Goal: Information Seeking & Learning: Learn about a topic

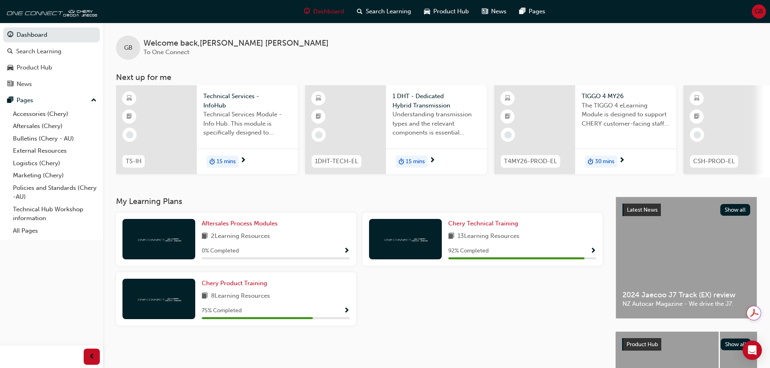
click at [284, 235] on div "2 Learning Resources" at bounding box center [276, 237] width 148 height 10
click at [347, 253] on span "Show Progress" at bounding box center [347, 251] width 6 height 7
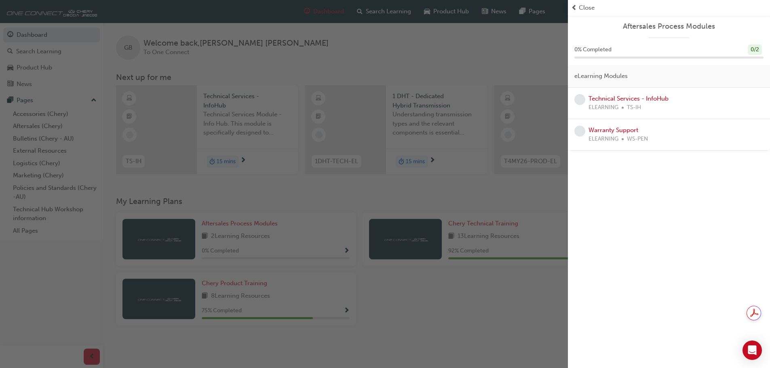
click at [561, 299] on div "button" at bounding box center [284, 184] width 568 height 368
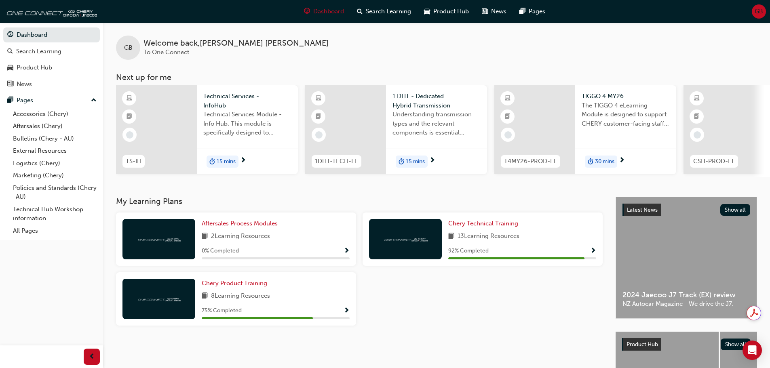
click at [593, 252] on span "Show Progress" at bounding box center [593, 251] width 6 height 7
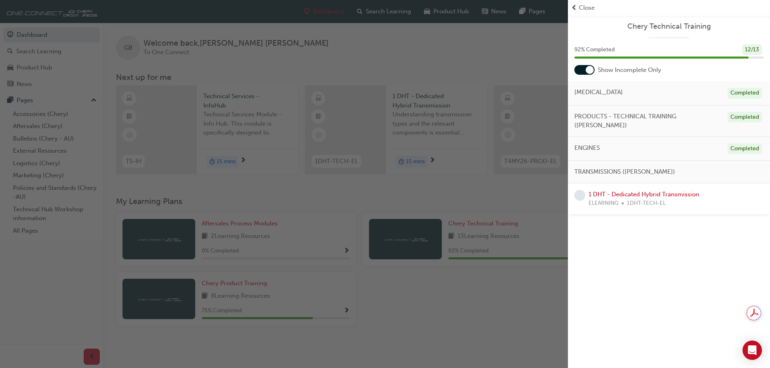
click at [476, 296] on div "button" at bounding box center [284, 184] width 568 height 368
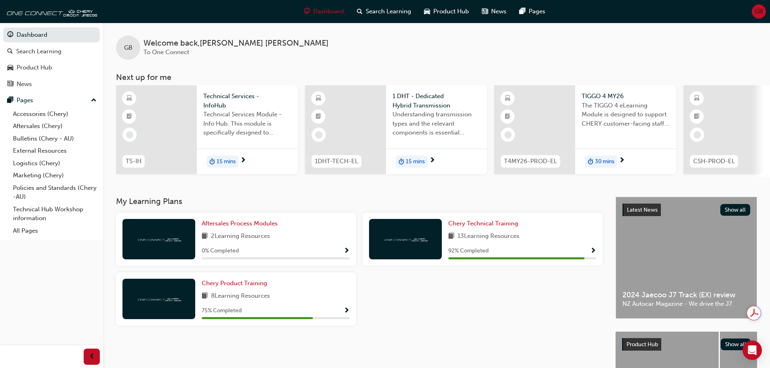
click at [346, 313] on span "Show Progress" at bounding box center [347, 311] width 6 height 7
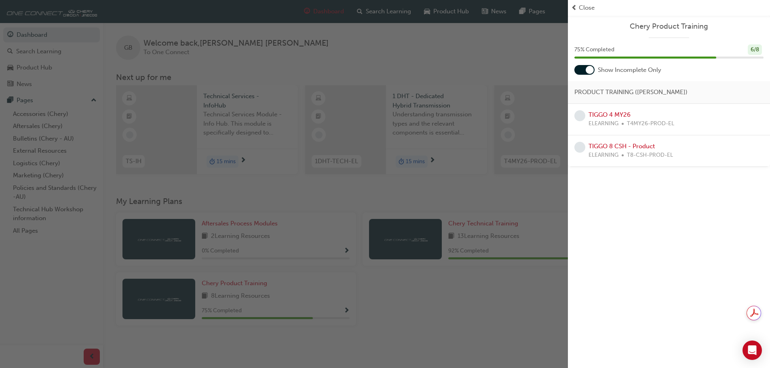
click at [419, 300] on div "button" at bounding box center [284, 184] width 568 height 368
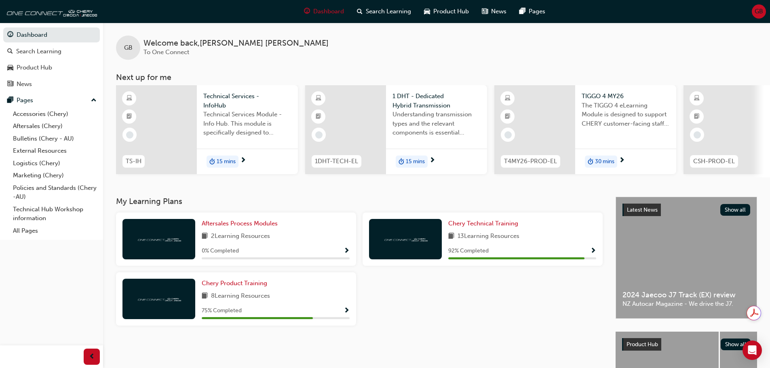
click at [348, 253] on span "Show Progress" at bounding box center [347, 251] width 6 height 7
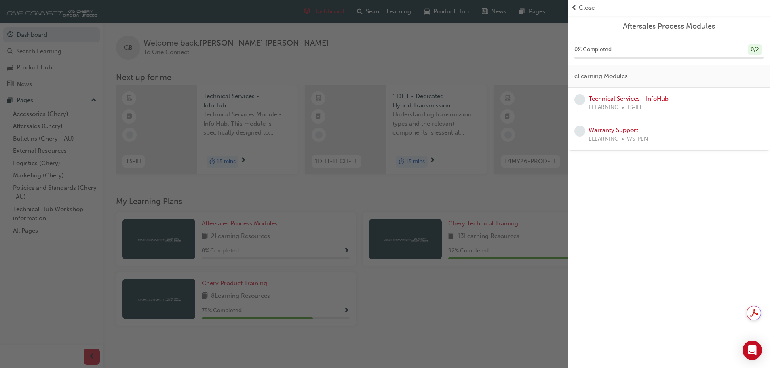
click at [653, 99] on link "Technical Services - InfoHub" at bounding box center [629, 98] width 80 height 7
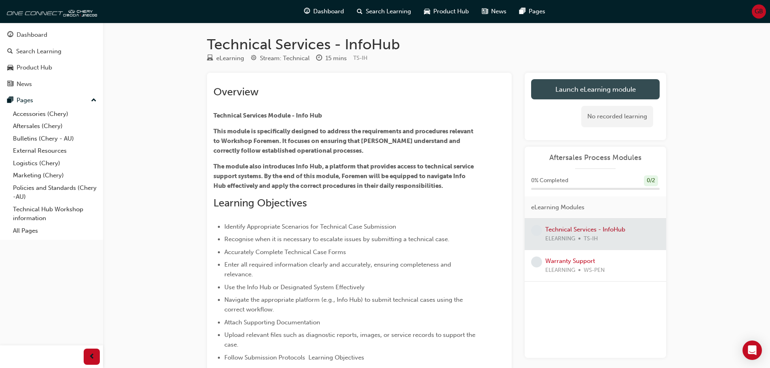
click at [592, 91] on link "Launch eLearning module" at bounding box center [595, 89] width 129 height 20
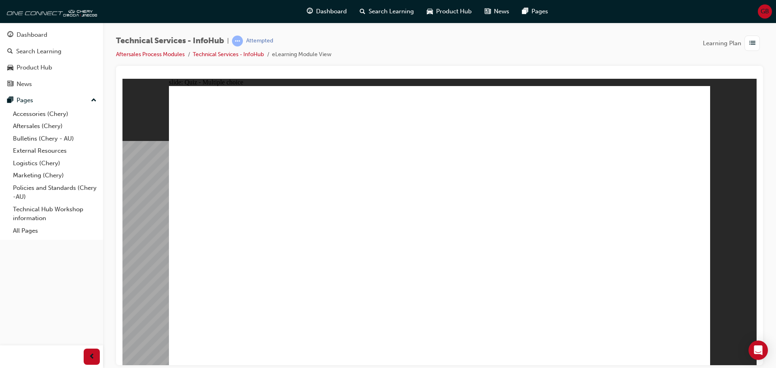
radio input "true"
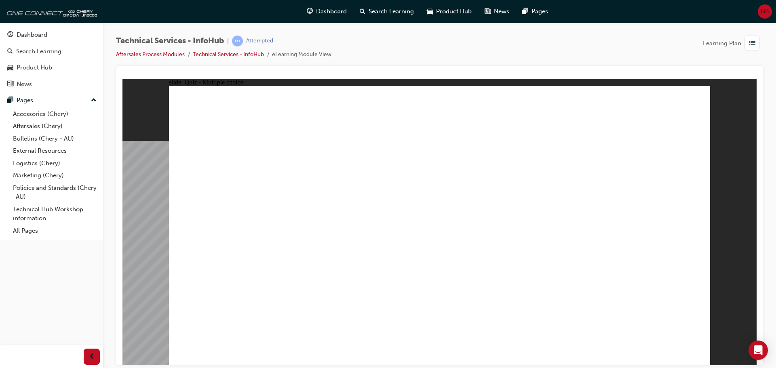
radio input "true"
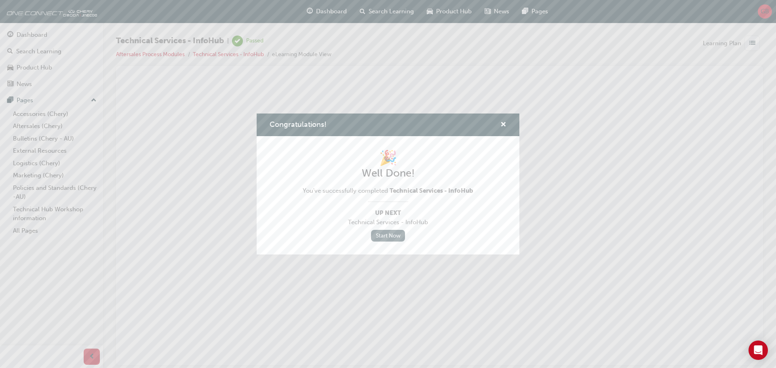
click at [391, 237] on link "Start Now" at bounding box center [388, 236] width 34 height 12
click at [387, 237] on link "Start Now" at bounding box center [388, 236] width 34 height 12
click at [503, 123] on span "cross-icon" at bounding box center [504, 125] width 6 height 7
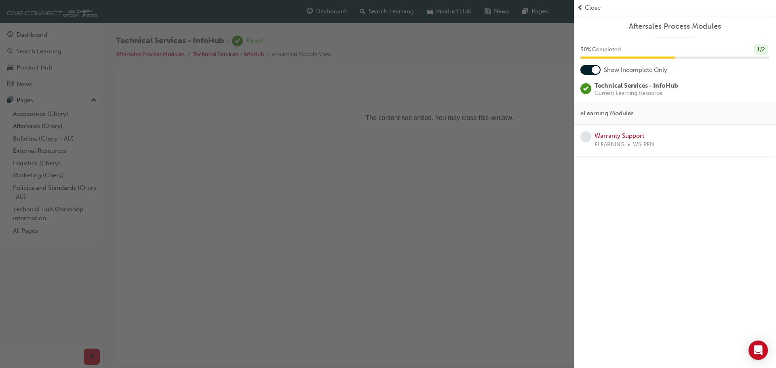
click at [594, 9] on span "Close" at bounding box center [593, 7] width 16 height 9
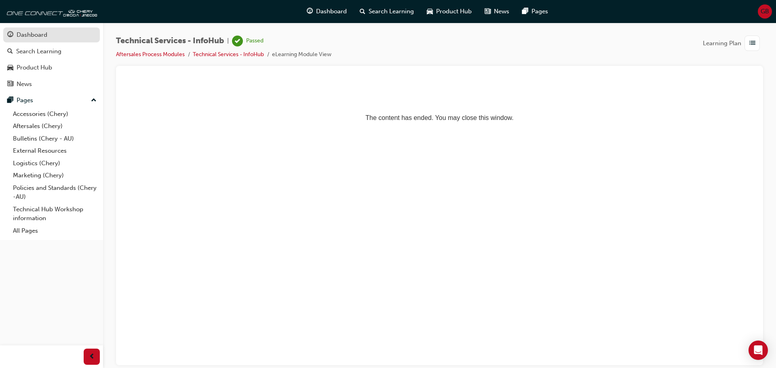
click at [51, 38] on div "Dashboard" at bounding box center [51, 35] width 89 height 10
